Goal: Navigation & Orientation: Find specific page/section

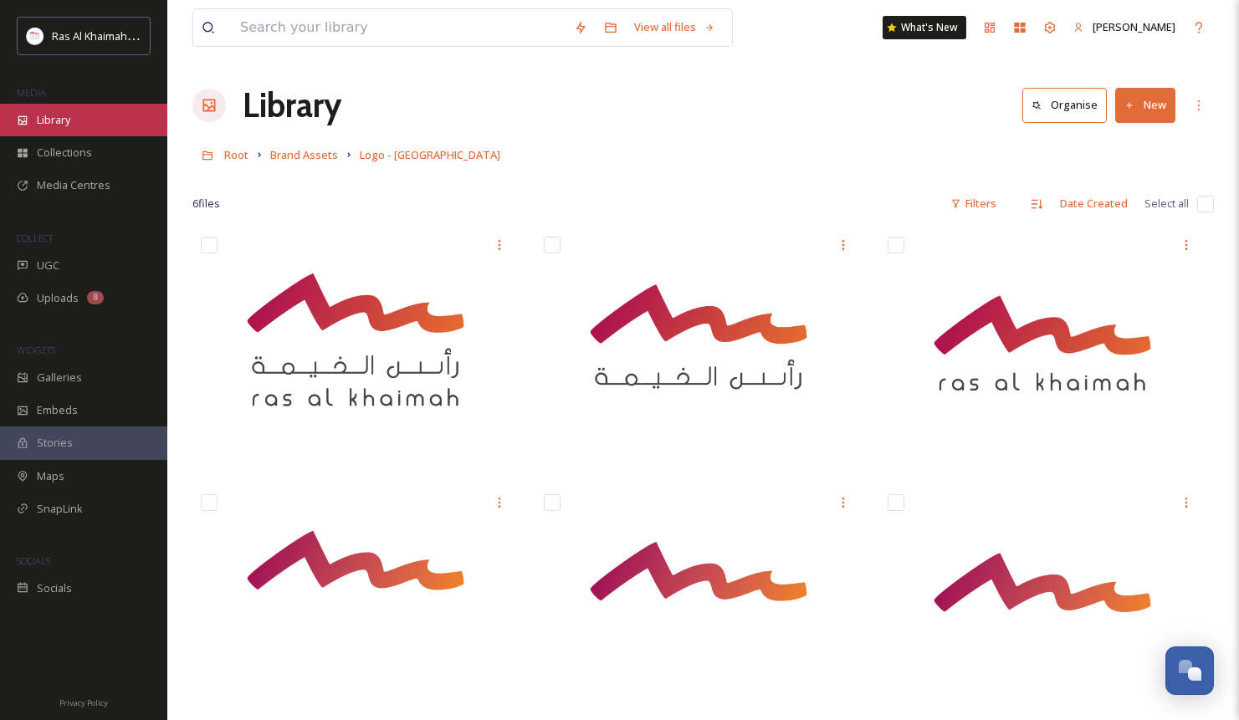
click at [61, 122] on span "Library" at bounding box center [53, 120] width 33 height 16
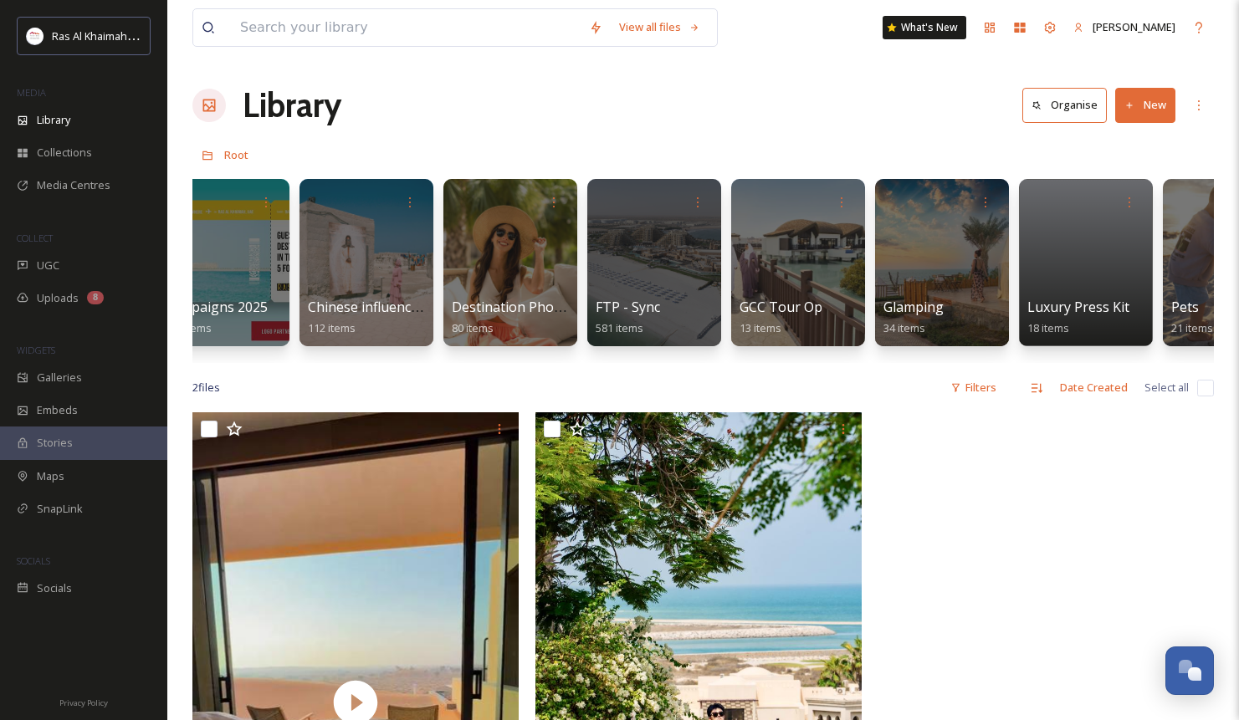
scroll to position [0, 2355]
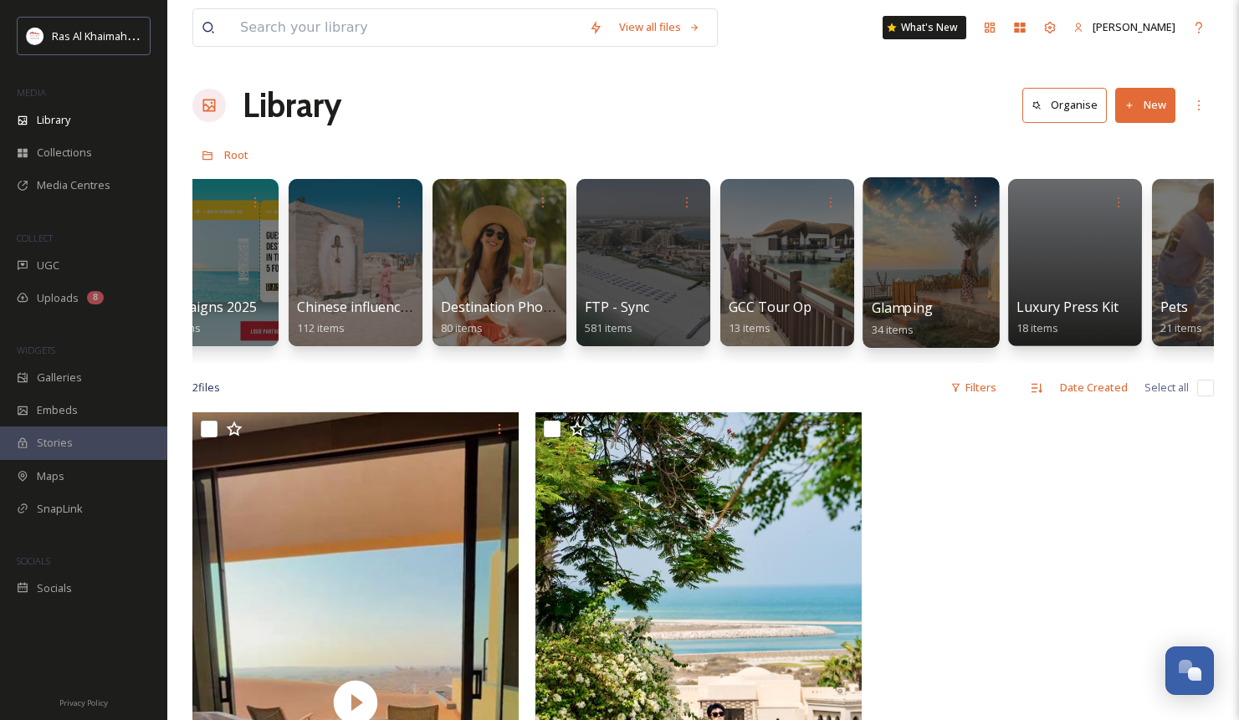
click at [920, 304] on span "Glamping" at bounding box center [902, 308] width 61 height 18
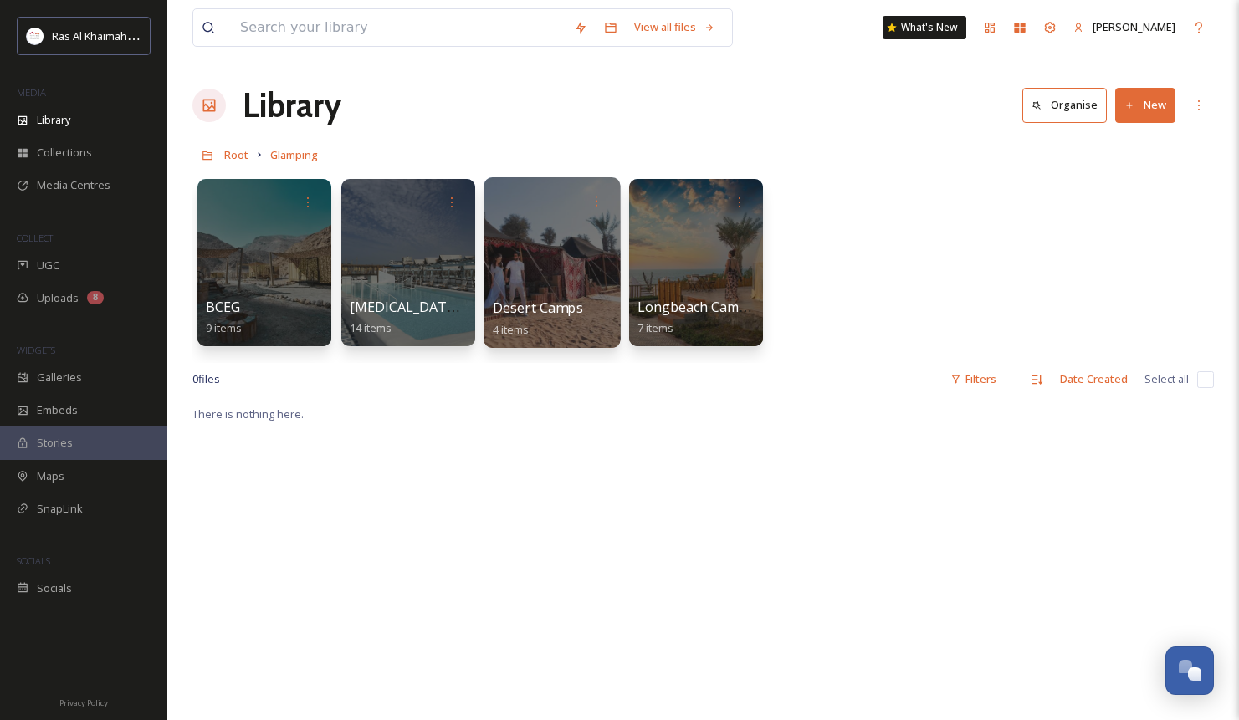
click at [552, 265] on div at bounding box center [552, 262] width 136 height 171
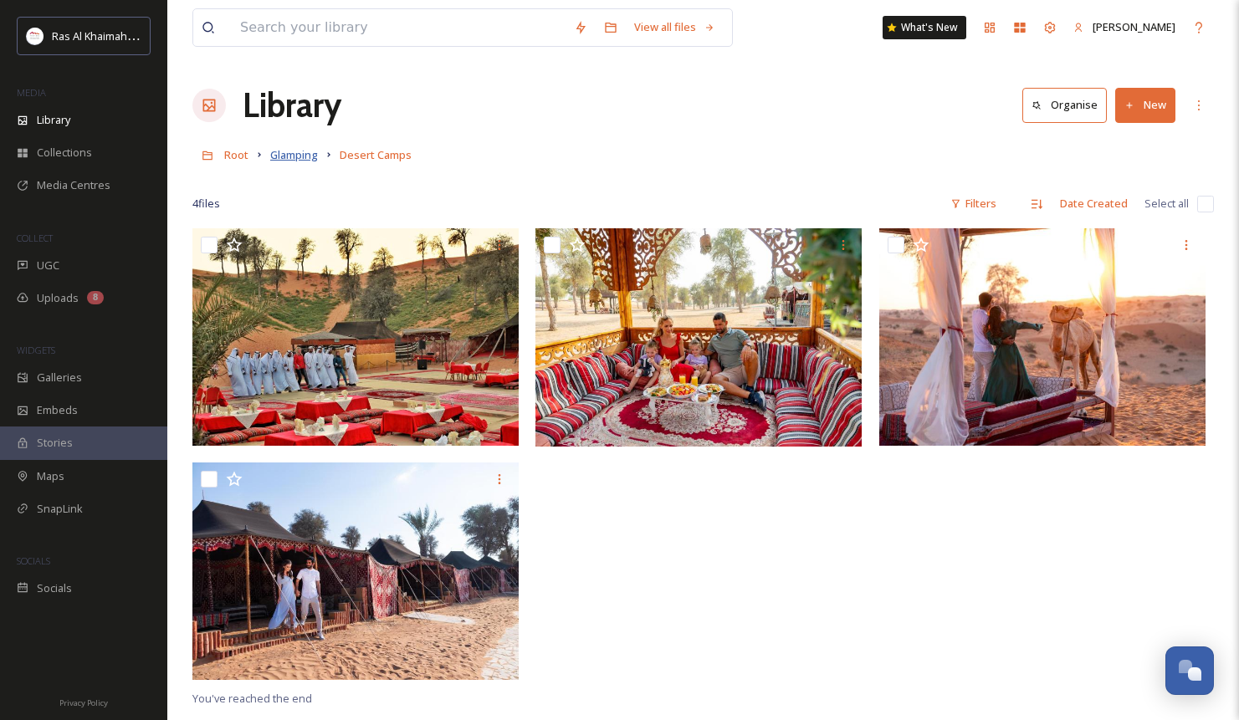
click at [301, 156] on span "Glamping" at bounding box center [294, 154] width 48 height 15
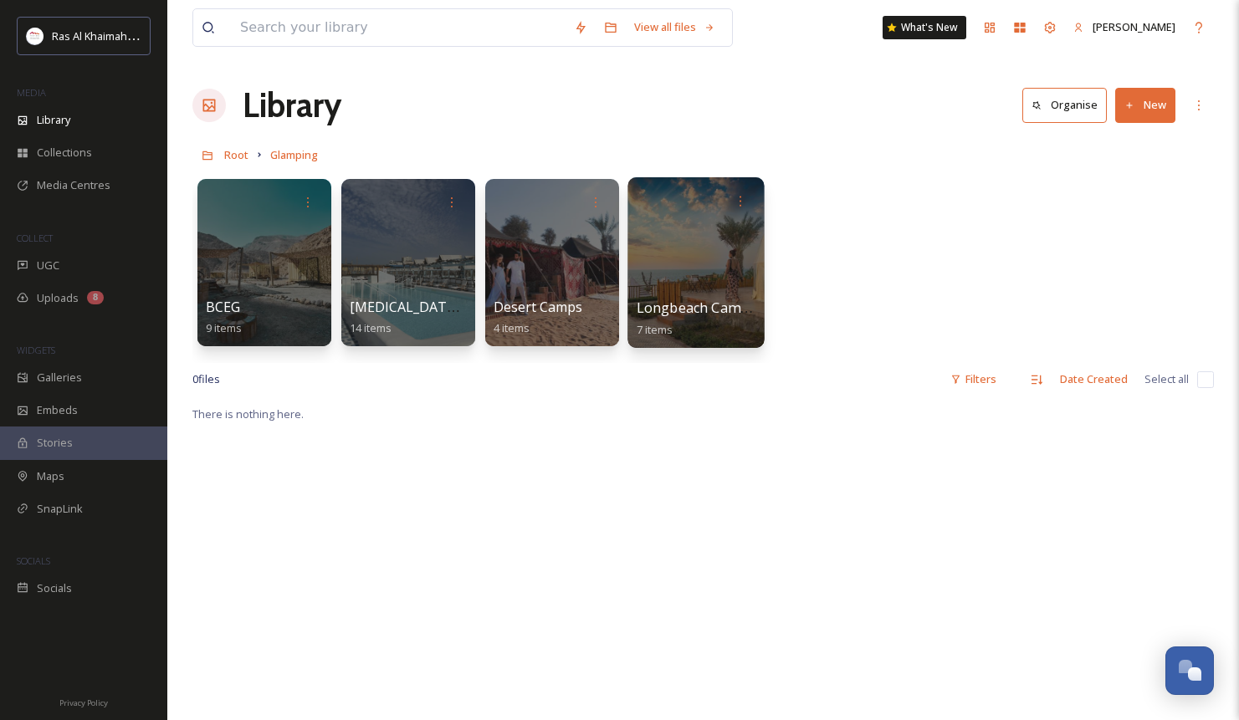
click at [702, 264] on div at bounding box center [696, 262] width 136 height 171
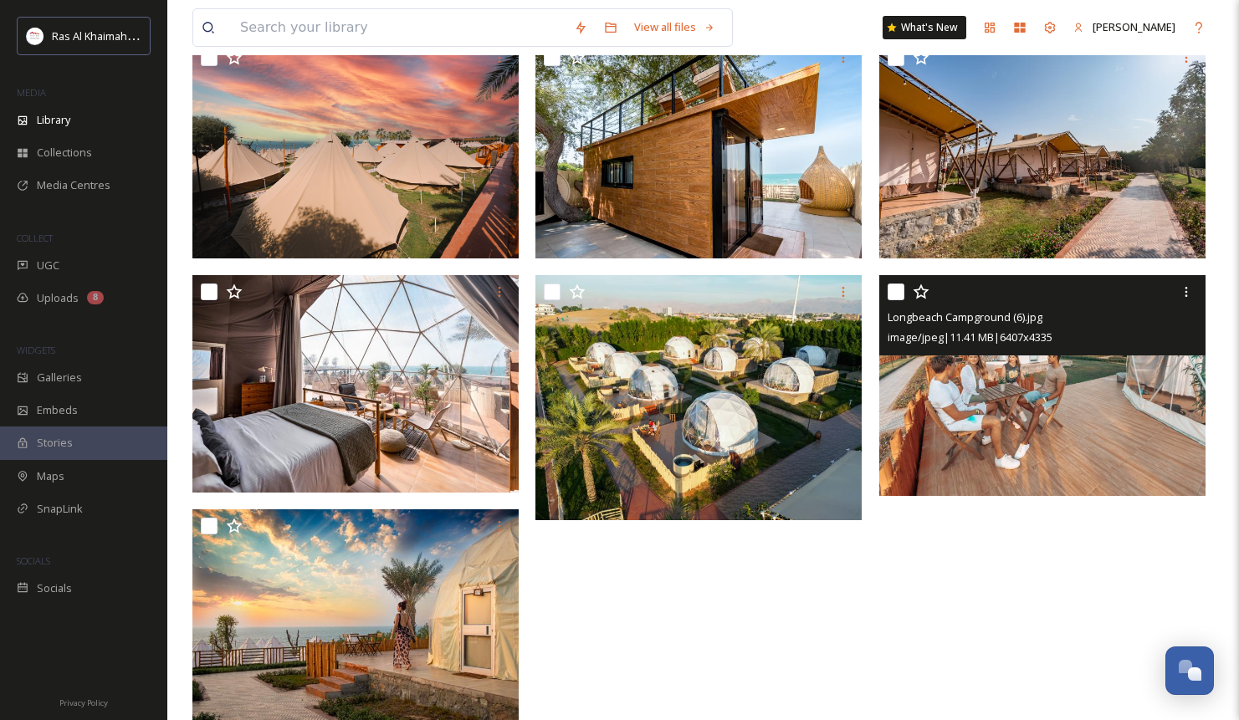
scroll to position [228, 0]
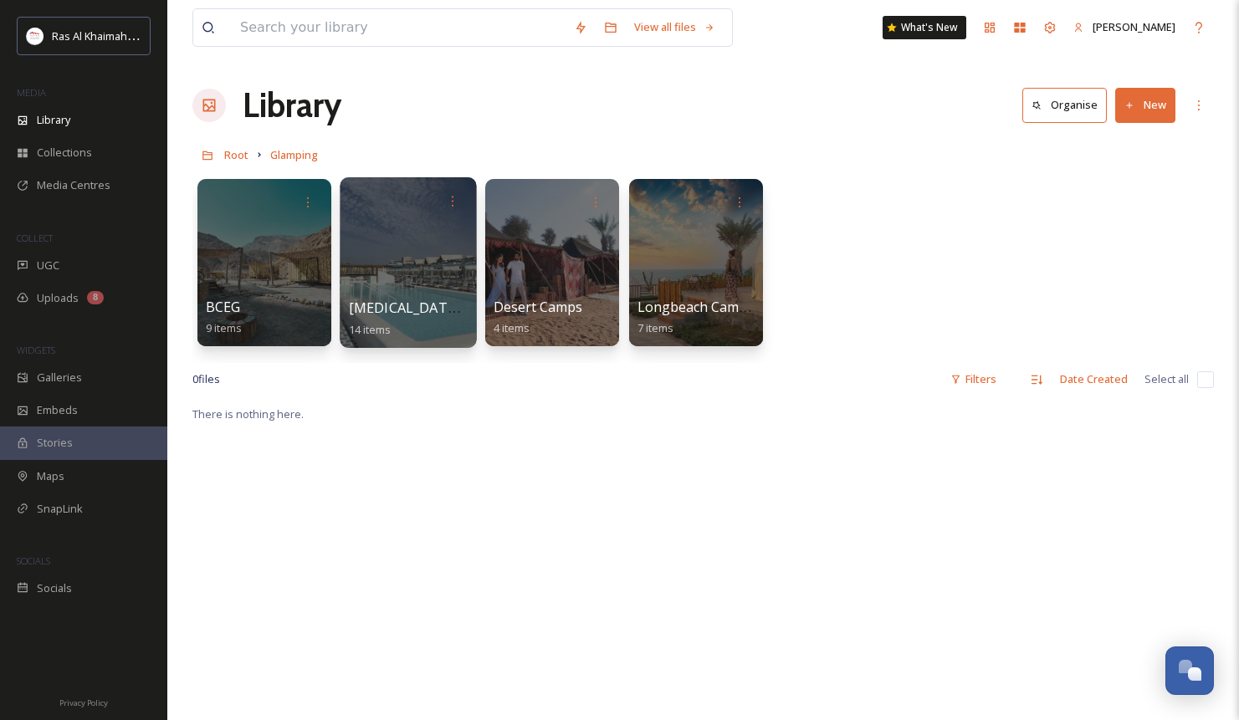
click at [396, 243] on div at bounding box center [408, 262] width 136 height 171
